Goal: Task Accomplishment & Management: Manage account settings

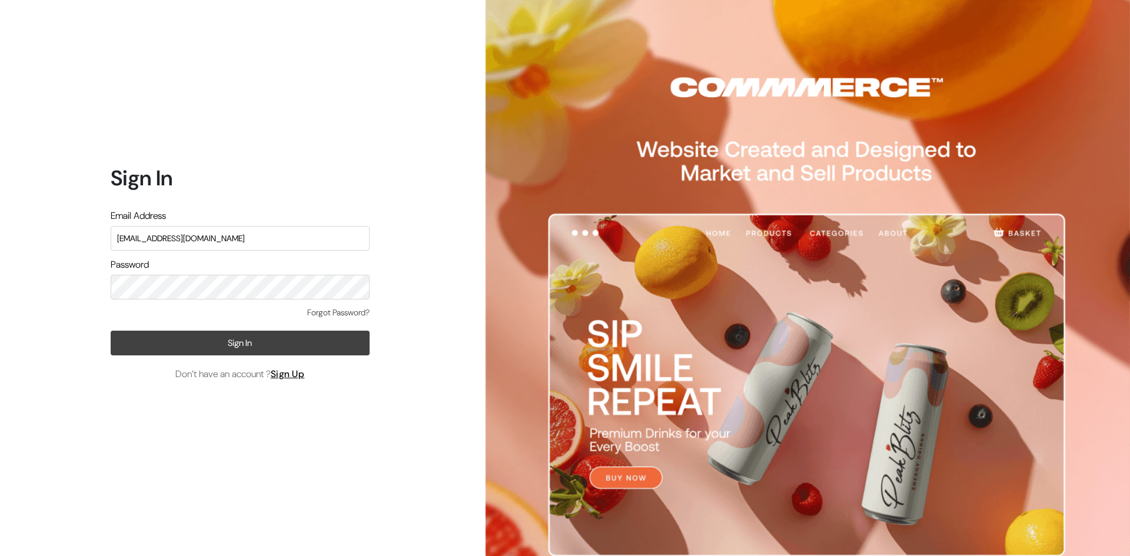
click at [241, 339] on button "Sign In" at bounding box center [240, 343] width 259 height 25
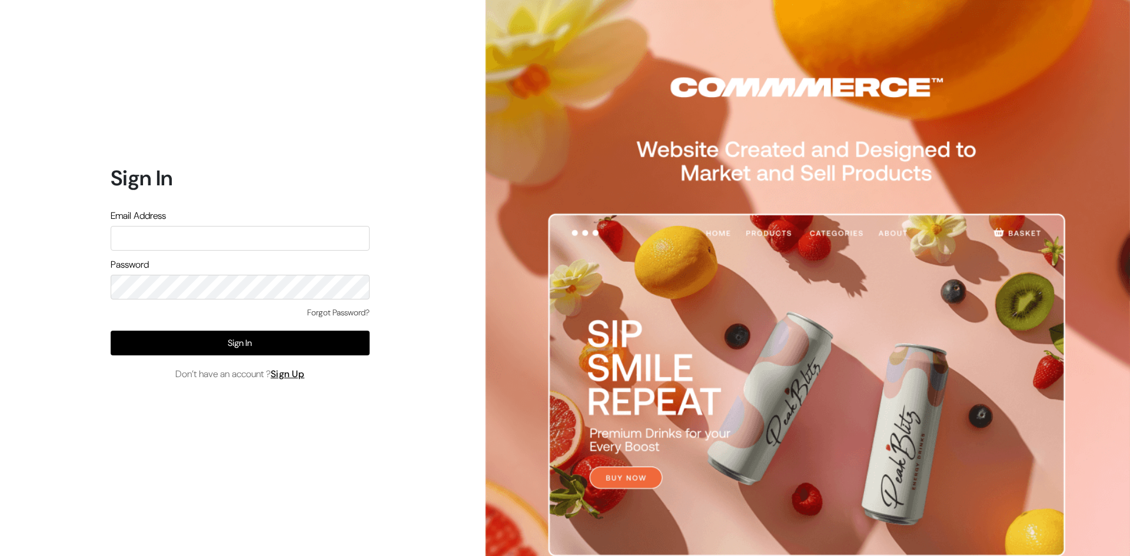
click at [178, 241] on input "text" at bounding box center [240, 238] width 259 height 25
click at [179, 240] on input "text" at bounding box center [240, 238] width 259 height 25
click at [180, 240] on input "text" at bounding box center [240, 238] width 259 height 25
click at [311, 240] on input "text" at bounding box center [240, 238] width 259 height 25
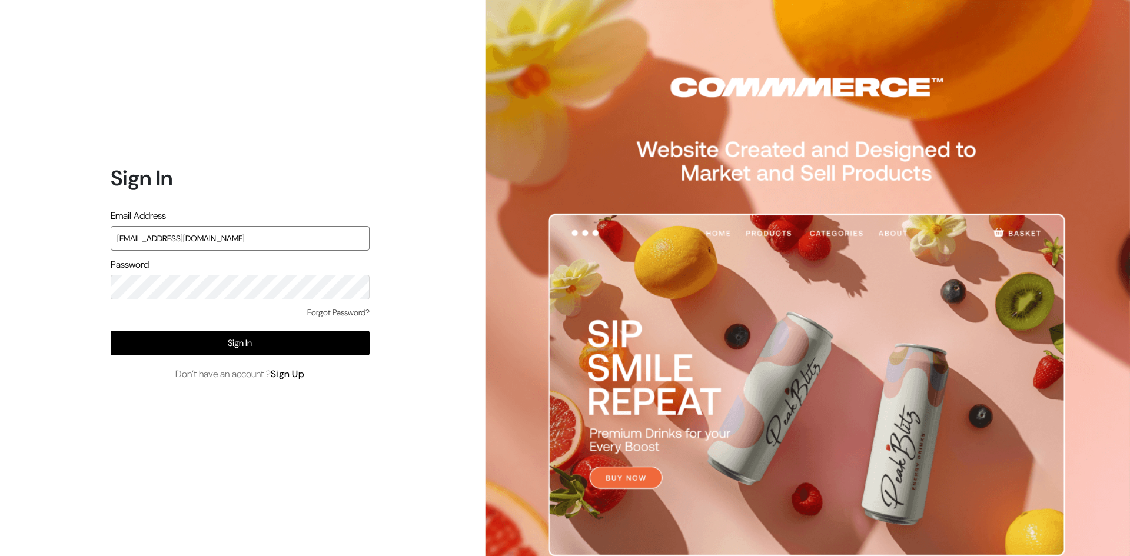
type input "[EMAIL_ADDRESS][DOMAIN_NAME]"
click at [298, 369] on link "Sign Up" at bounding box center [288, 374] width 34 height 12
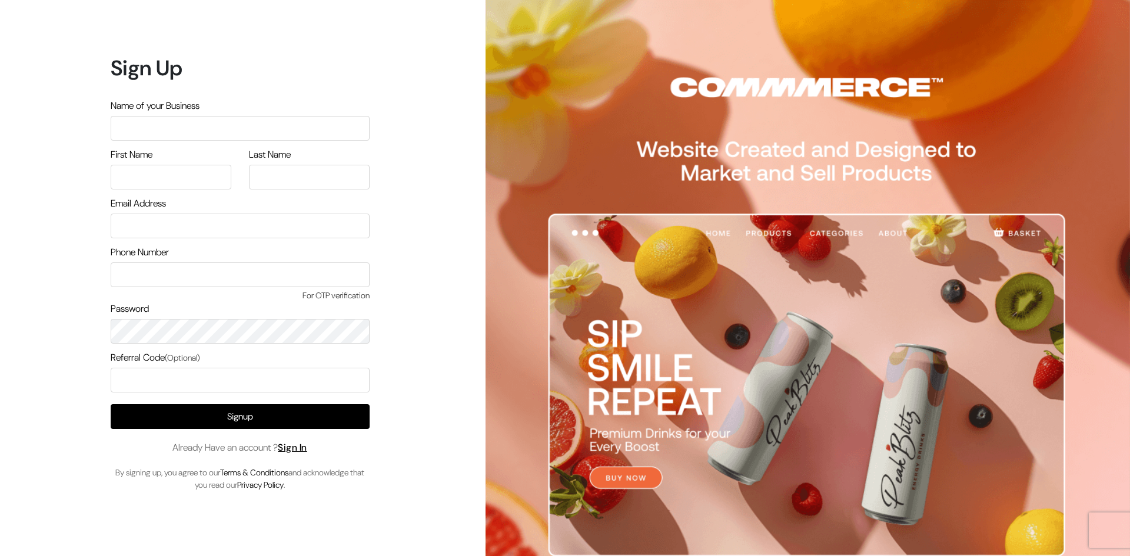
click at [315, 121] on input "text" at bounding box center [240, 128] width 259 height 25
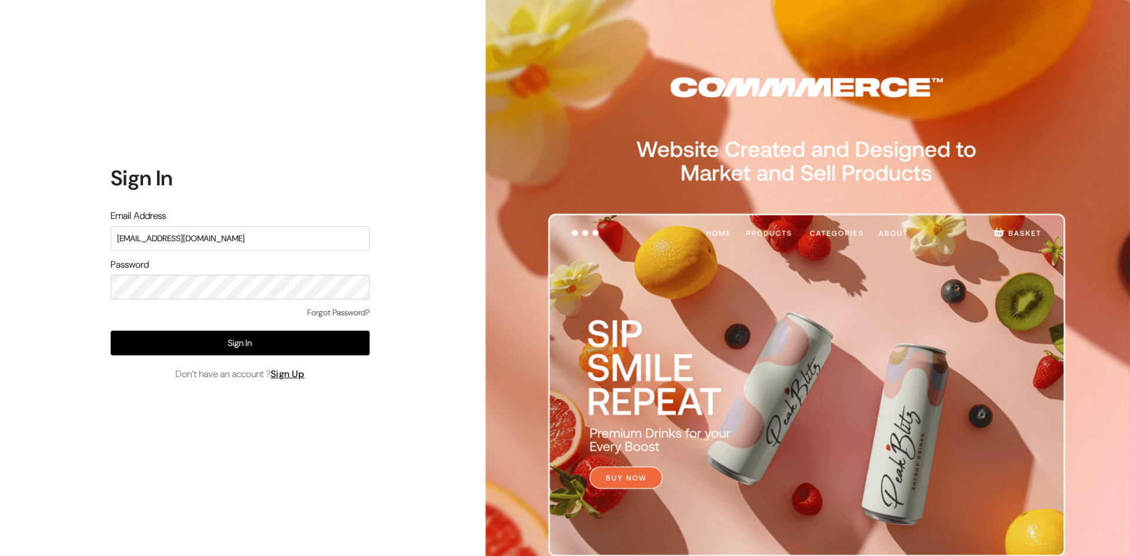
type input "[EMAIL_ADDRESS][DOMAIN_NAME]"
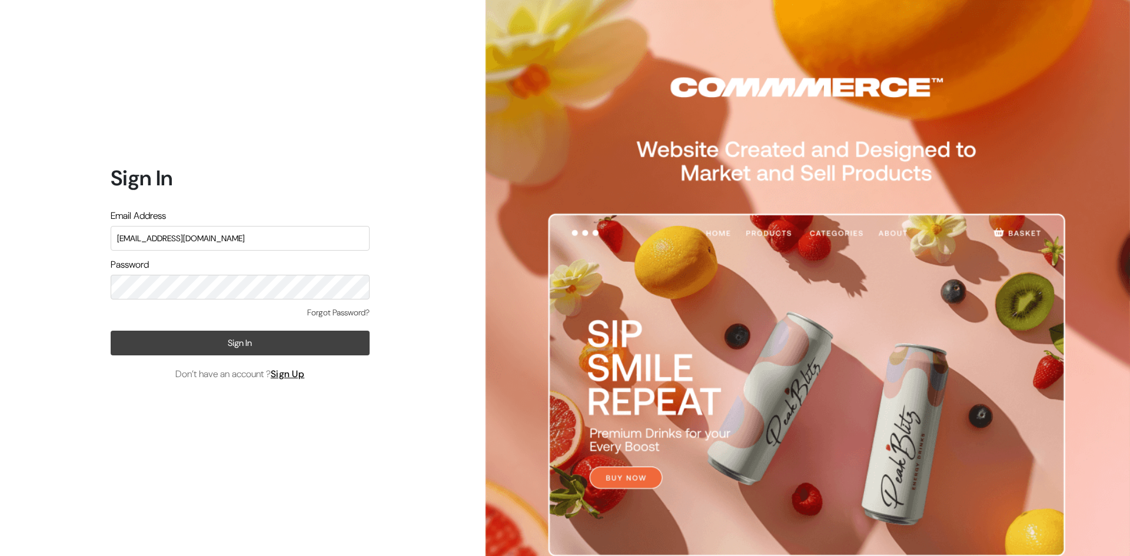
click at [190, 344] on button "Sign In" at bounding box center [240, 343] width 259 height 25
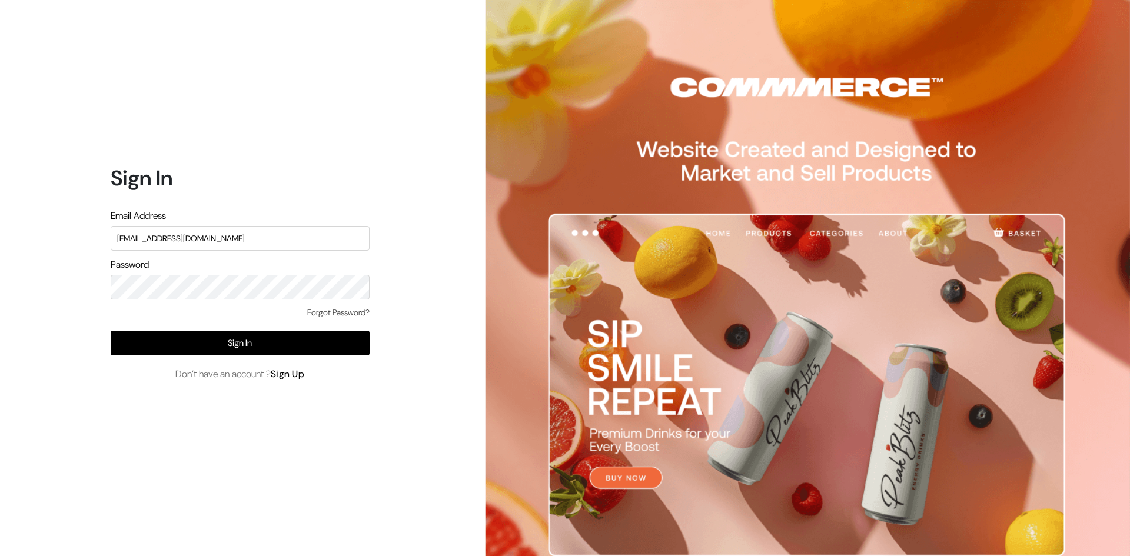
click at [330, 310] on link "Forgot Password?" at bounding box center [338, 313] width 62 height 12
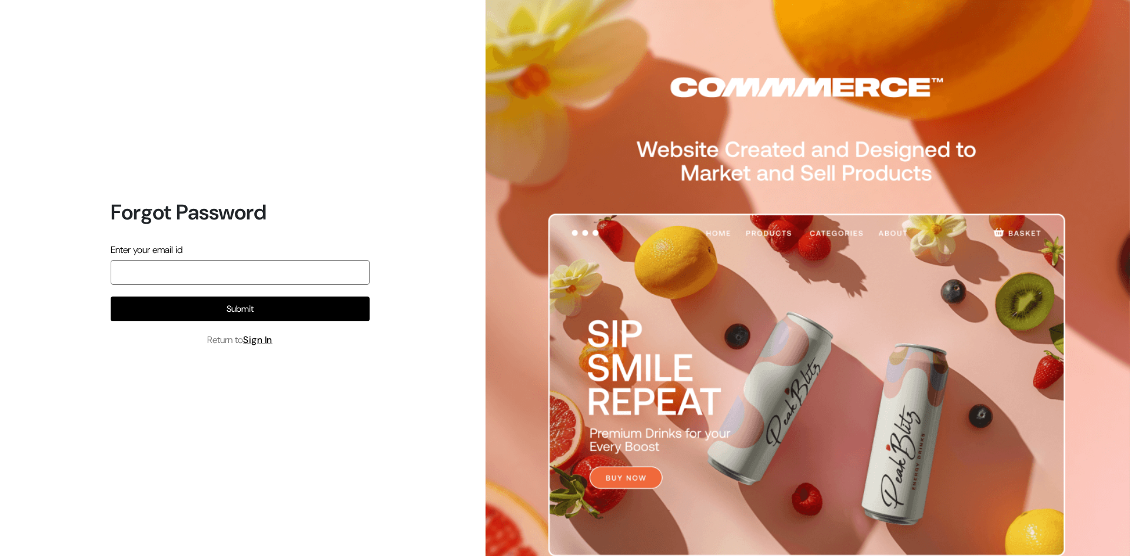
click at [331, 273] on input "email" at bounding box center [240, 272] width 259 height 25
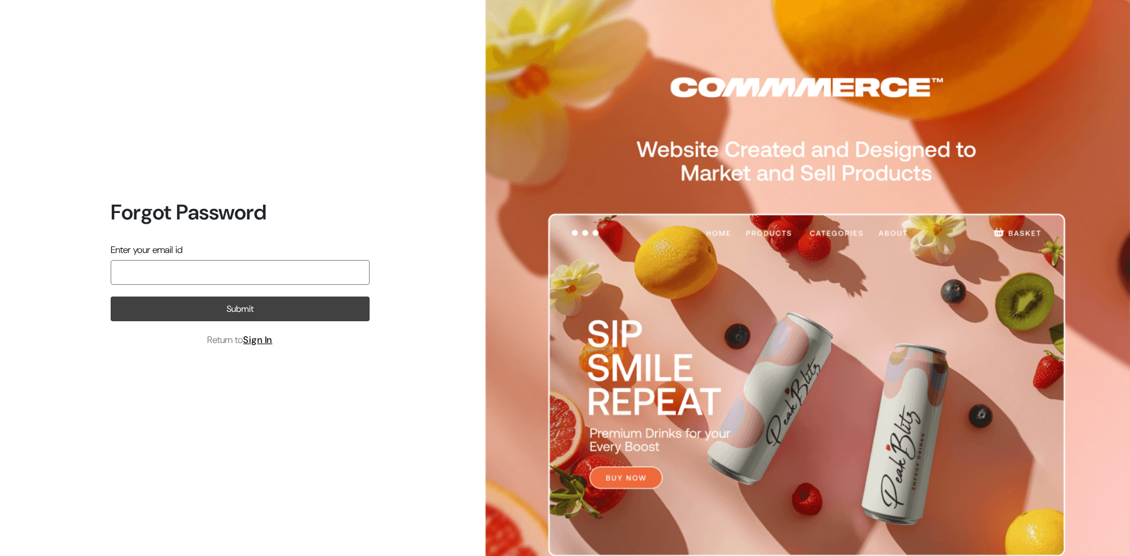
type input "pujanshah7777@gmail.com"
click at [278, 308] on button "Submit" at bounding box center [240, 309] width 259 height 25
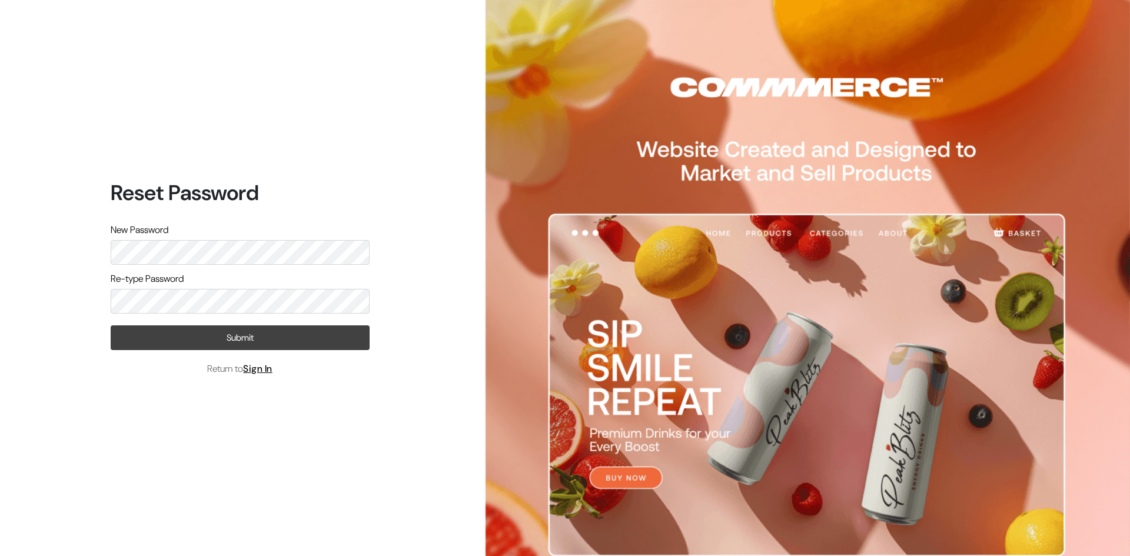
click at [211, 332] on button "Submit" at bounding box center [240, 337] width 259 height 25
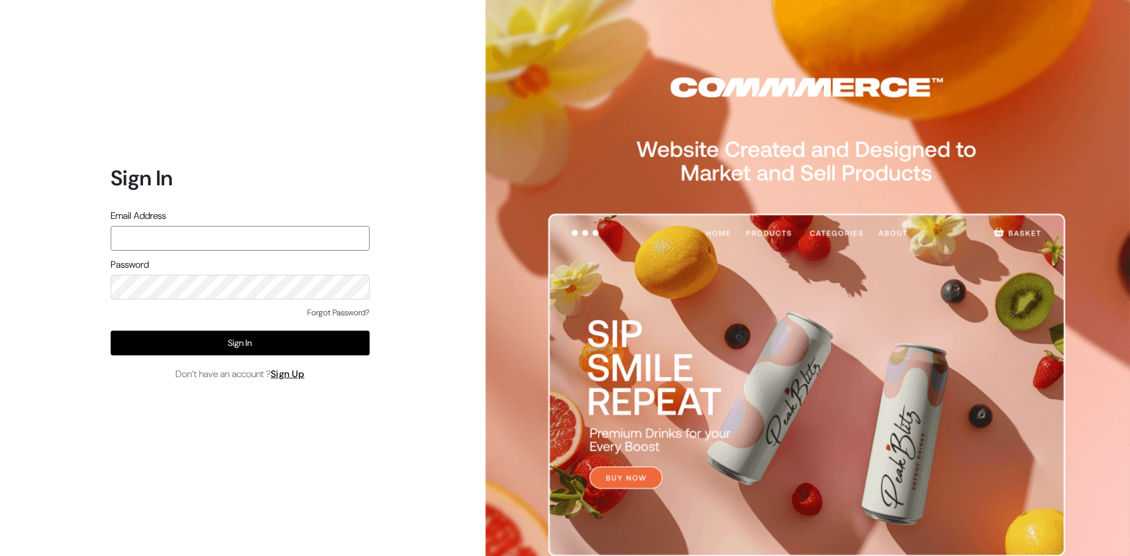
click at [204, 238] on input "text" at bounding box center [240, 238] width 259 height 25
type input "pujanshah7777@gmail.com"
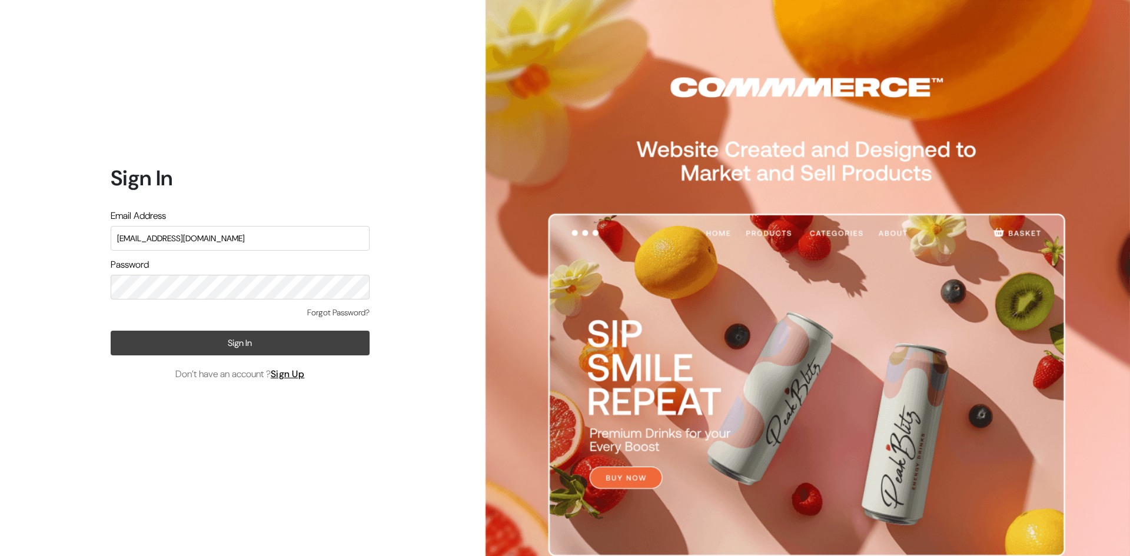
click at [258, 339] on button "Sign In" at bounding box center [240, 343] width 259 height 25
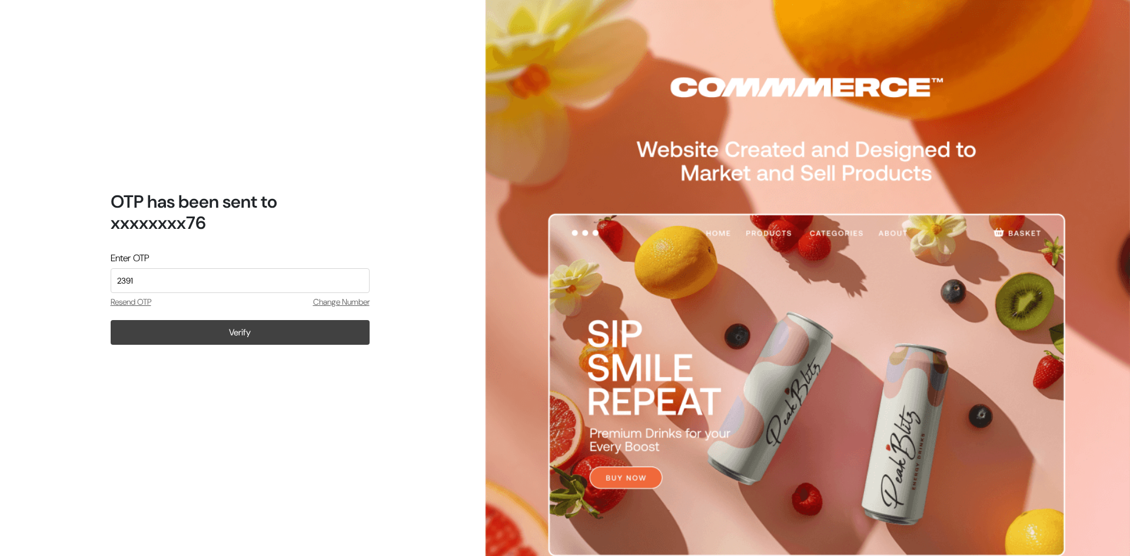
type input "2391"
click at [259, 332] on button "Verify" at bounding box center [240, 332] width 259 height 25
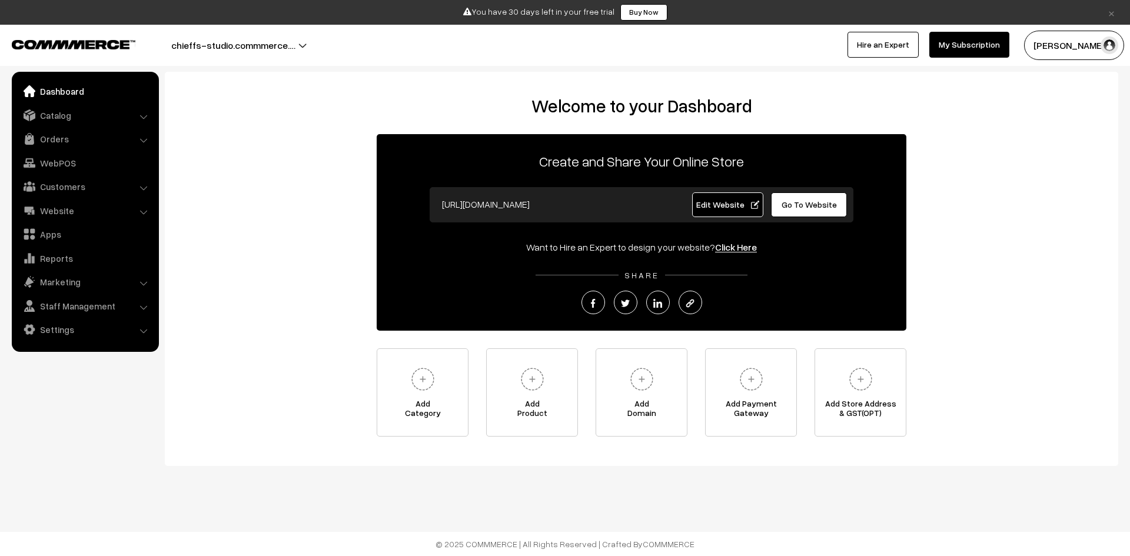
click at [146, 307] on li "Staff Management Backend Users" at bounding box center [85, 305] width 141 height 21
click at [143, 307] on li "Staff Management Backend Users" at bounding box center [85, 305] width 141 height 21
click at [109, 305] on link "Staff Management" at bounding box center [85, 305] width 140 height 21
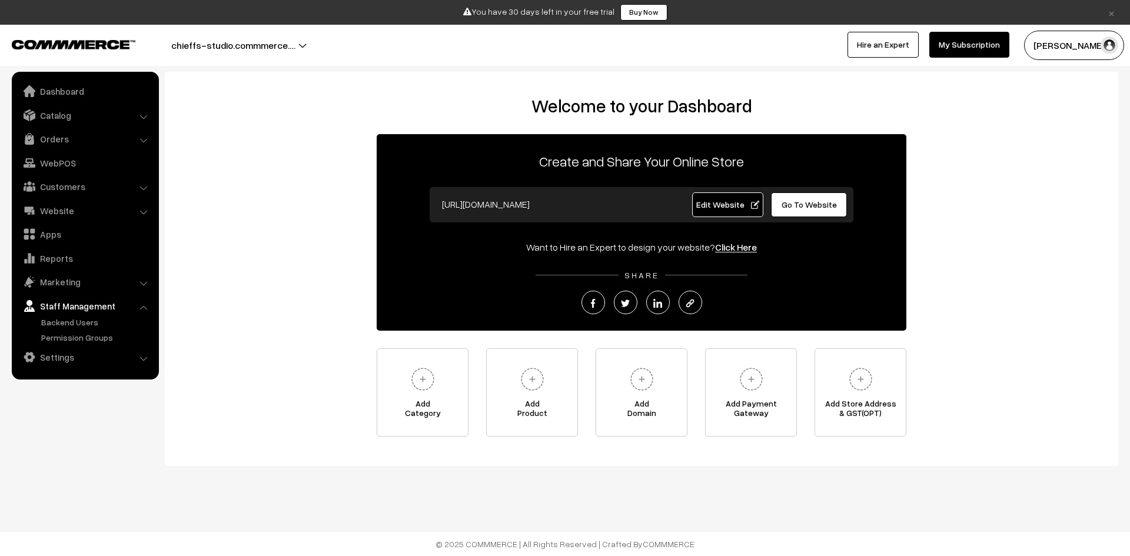
click at [109, 305] on link "Staff Management" at bounding box center [85, 305] width 140 height 21
click at [110, 290] on link "Marketing" at bounding box center [85, 281] width 140 height 21
click at [69, 284] on link "Marketing" at bounding box center [85, 281] width 140 height 21
click at [101, 214] on link "Website" at bounding box center [85, 210] width 140 height 21
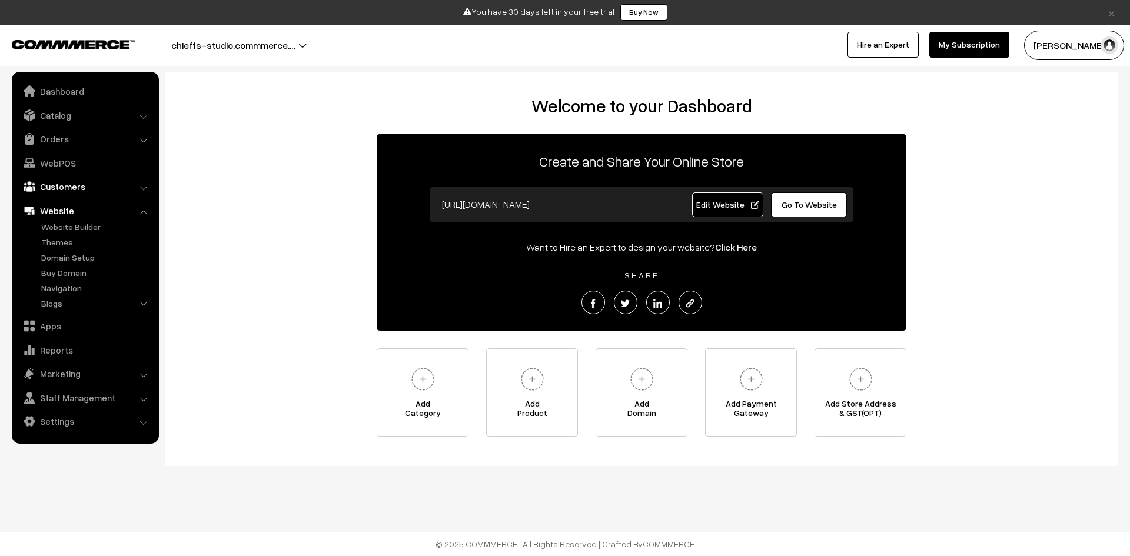
click at [102, 186] on link "Customers" at bounding box center [85, 186] width 140 height 21
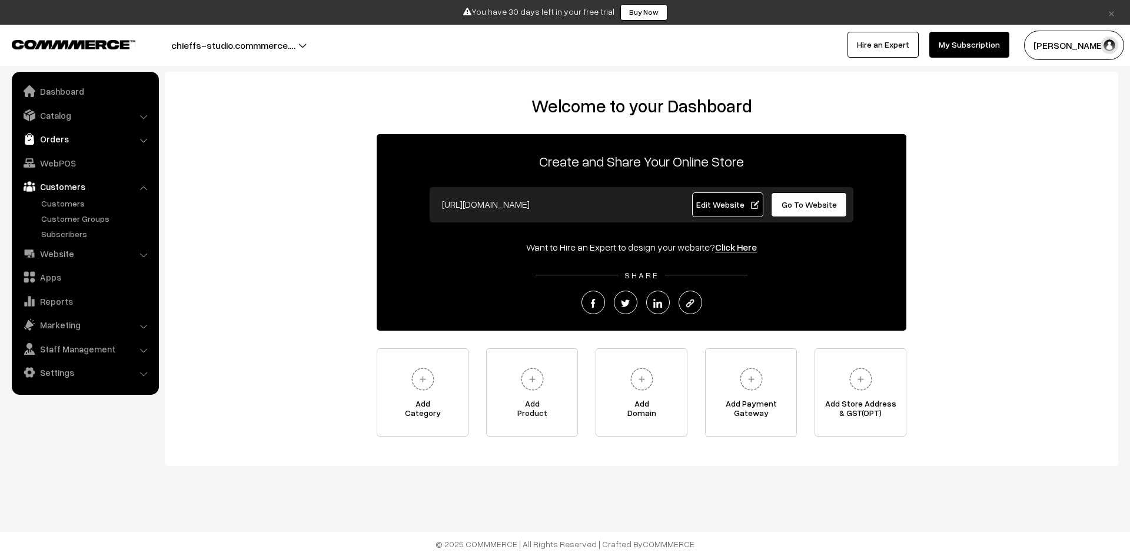
click at [104, 147] on link "Orders" at bounding box center [85, 138] width 140 height 21
click at [109, 119] on link "Catalog" at bounding box center [85, 115] width 140 height 21
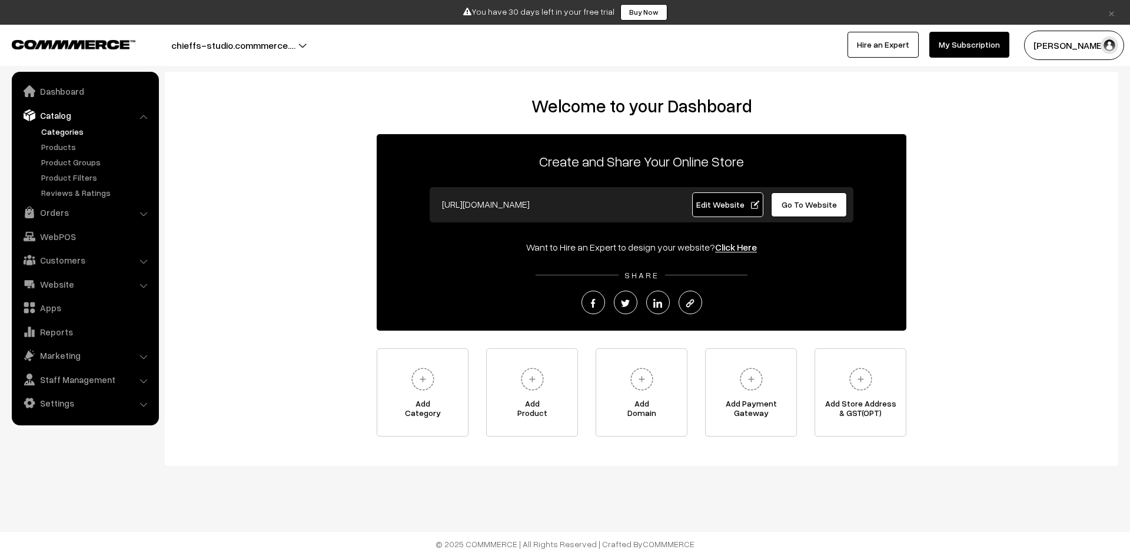
click at [84, 133] on link "Categories" at bounding box center [96, 131] width 117 height 12
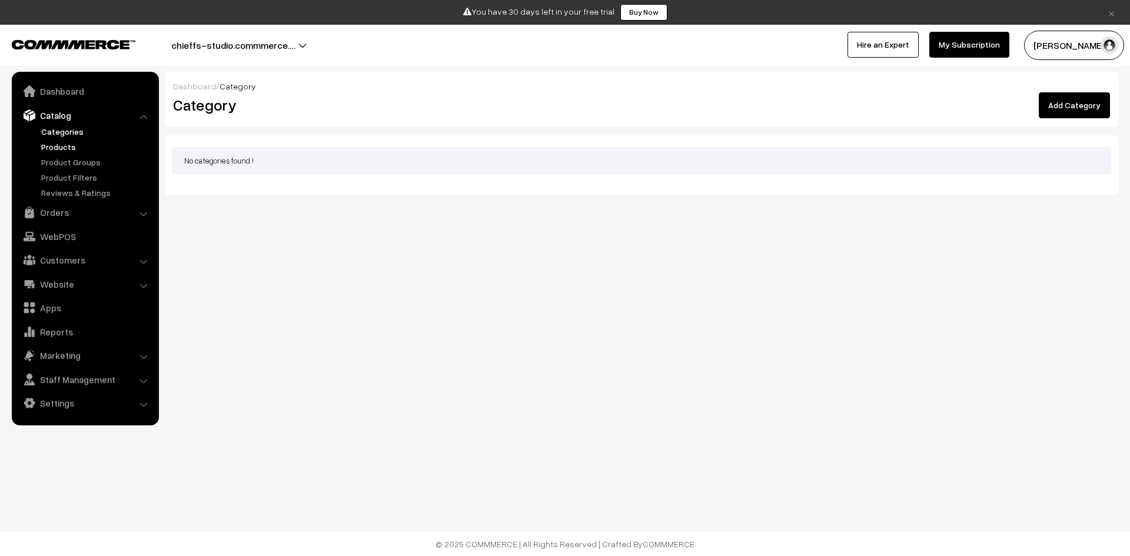
click at [83, 150] on link "Products" at bounding box center [96, 147] width 117 height 12
click at [269, 221] on div "Dashboard / Products Products Export Products Import Products Add Product No pr…" at bounding box center [565, 142] width 1130 height 284
click at [965, 184] on div "No products found !" at bounding box center [641, 172] width 953 height 71
click at [1074, 101] on link "Add Product" at bounding box center [1073, 106] width 74 height 28
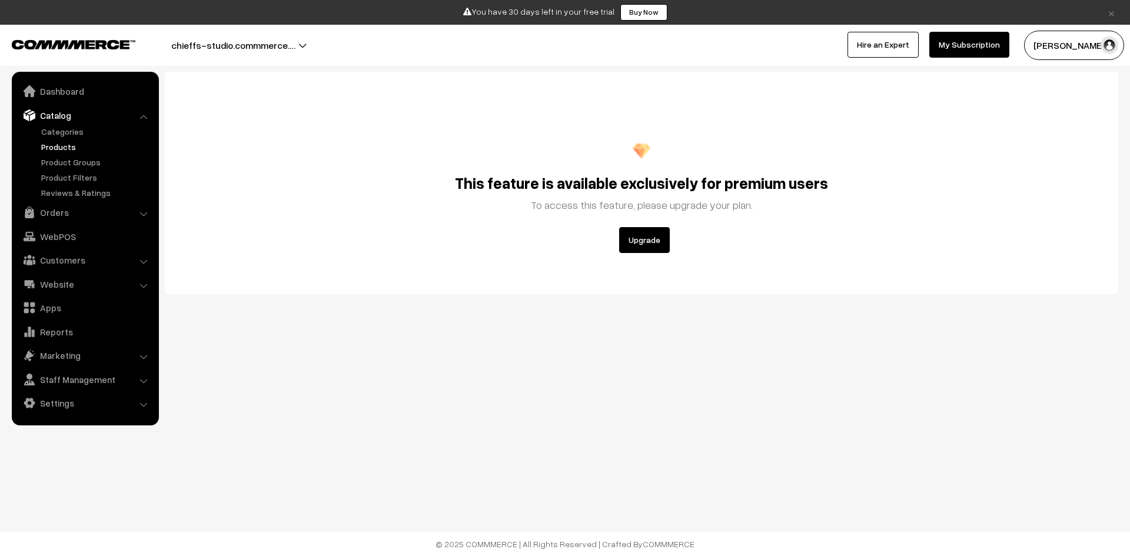
click at [659, 247] on button "Upgrade" at bounding box center [644, 240] width 51 height 26
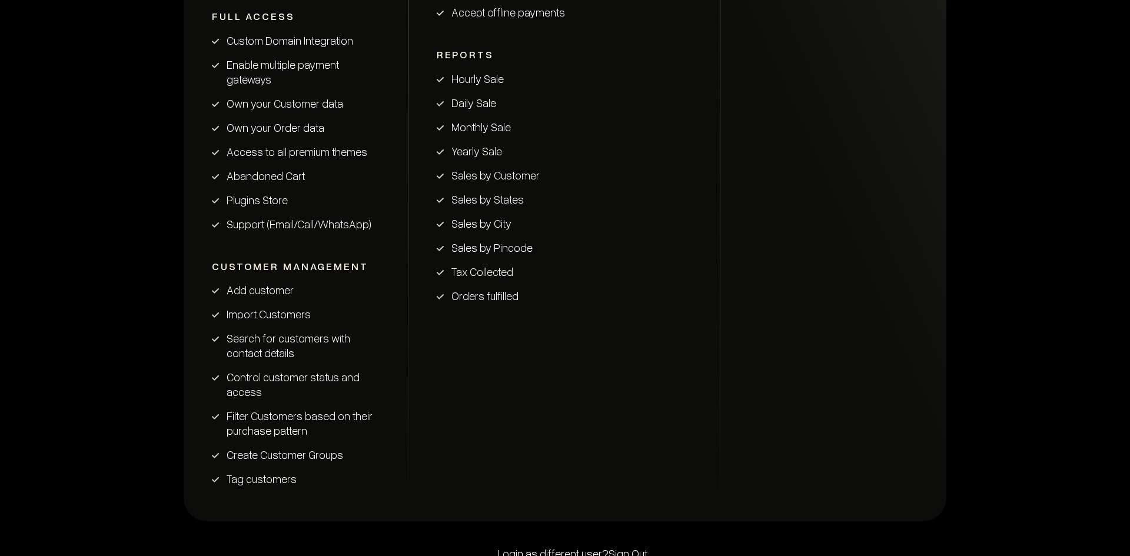
scroll to position [2118, 0]
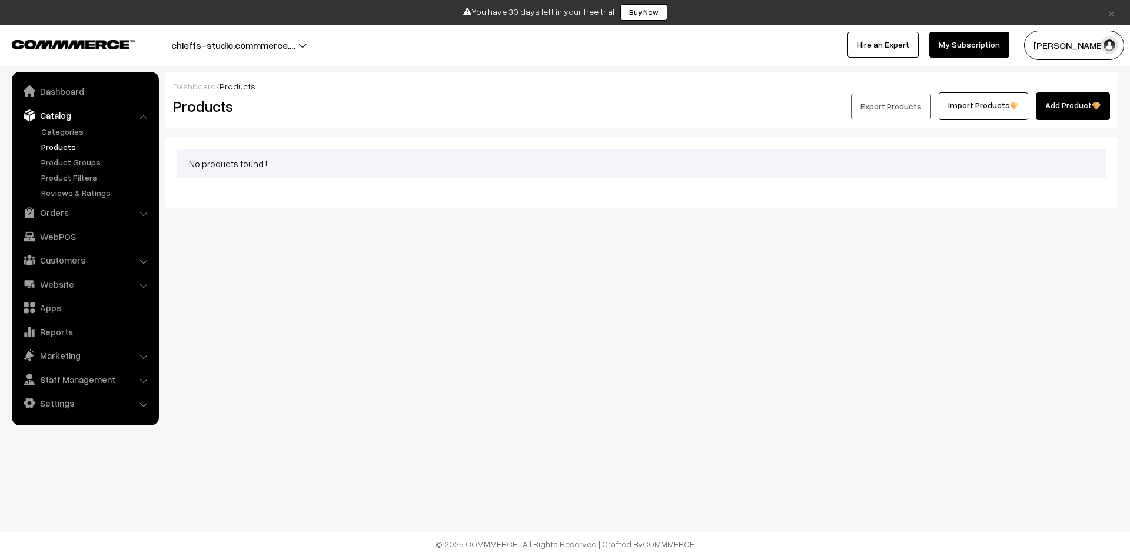
click at [656, 345] on body "Thank you for showing interest. Our team will call you shortly. Close × You hav…" at bounding box center [565, 278] width 1130 height 556
click at [133, 117] on link "Catalog" at bounding box center [85, 115] width 140 height 21
click at [65, 89] on link "Dashboard" at bounding box center [85, 91] width 140 height 21
